Goal: Transaction & Acquisition: Subscribe to service/newsletter

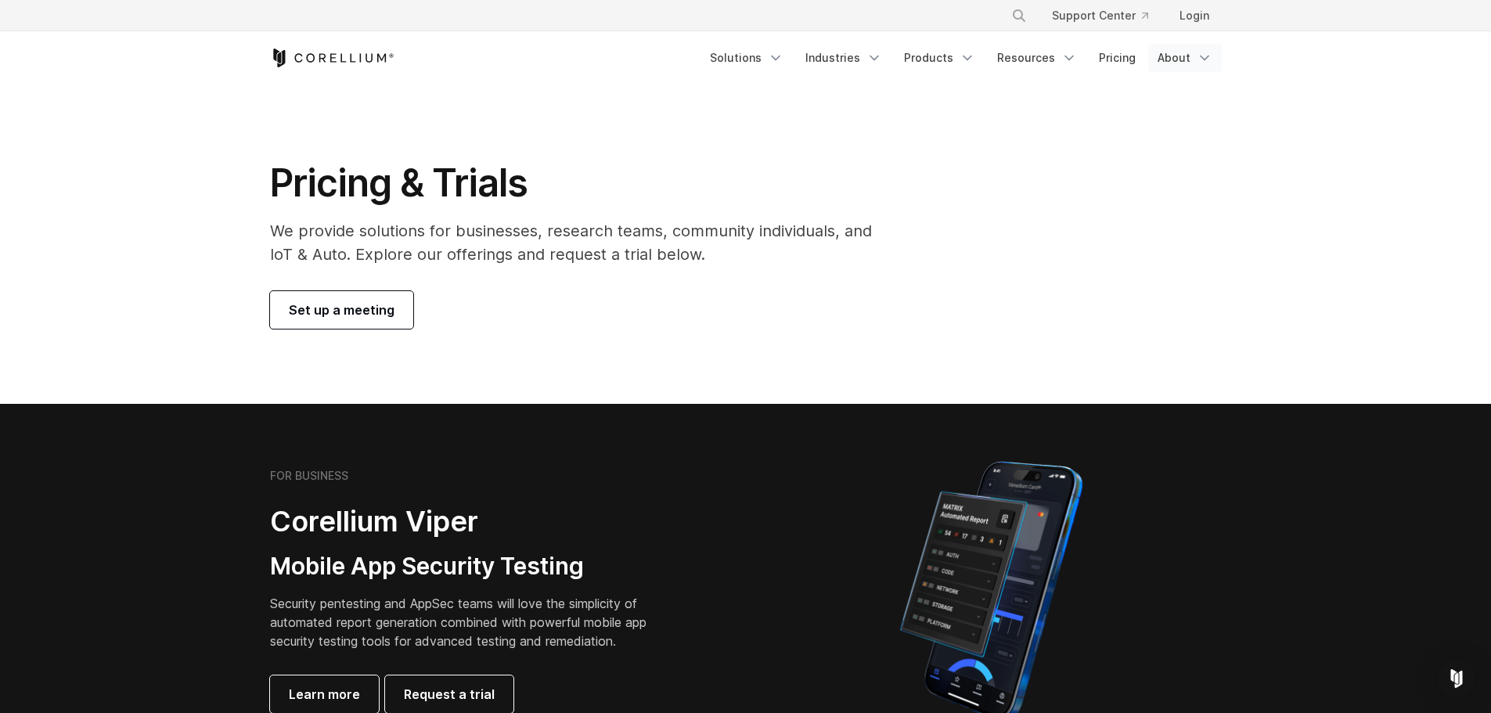
click at [1209, 56] on icon "Navigation Menu" at bounding box center [1205, 58] width 16 height 16
click at [1135, 57] on link "Pricing" at bounding box center [1118, 58] width 56 height 28
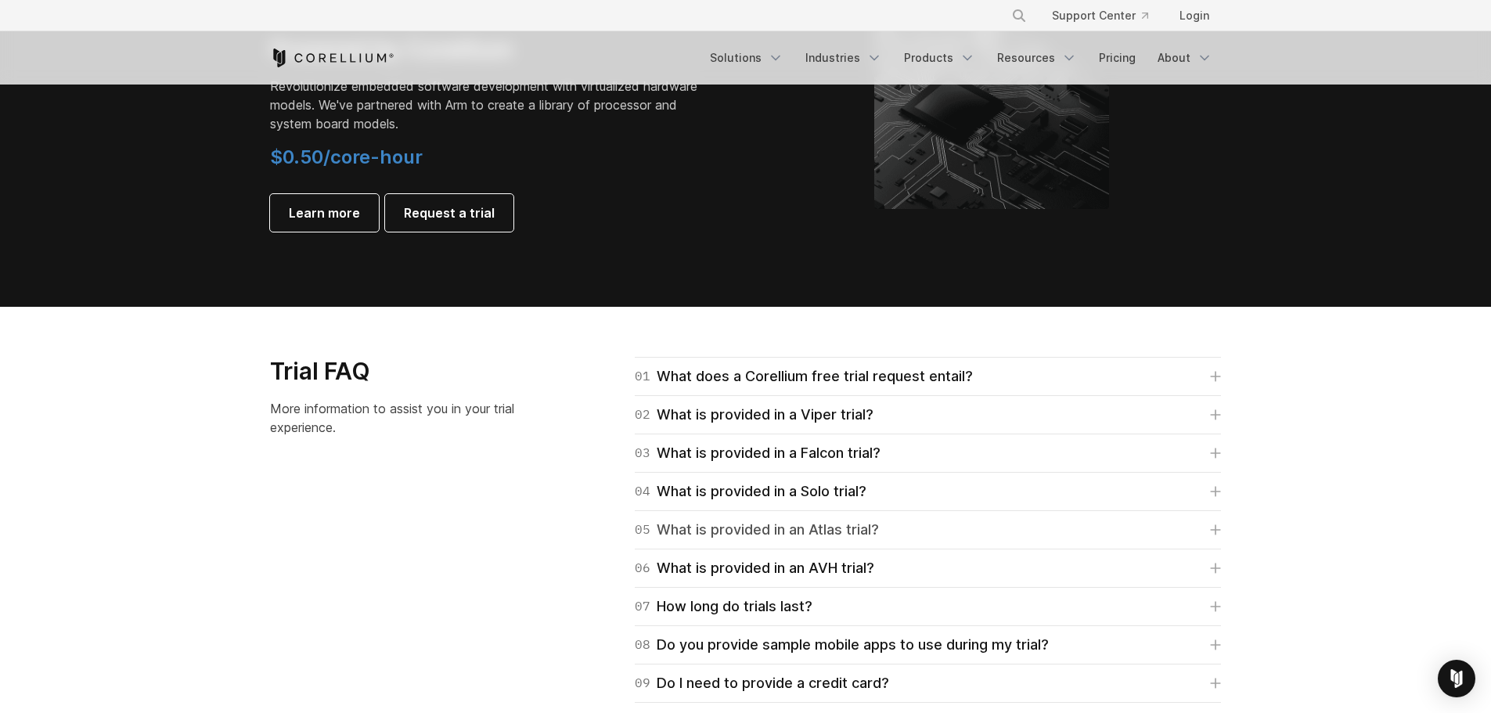
scroll to position [2135, 0]
